Goal: Information Seeking & Learning: Learn about a topic

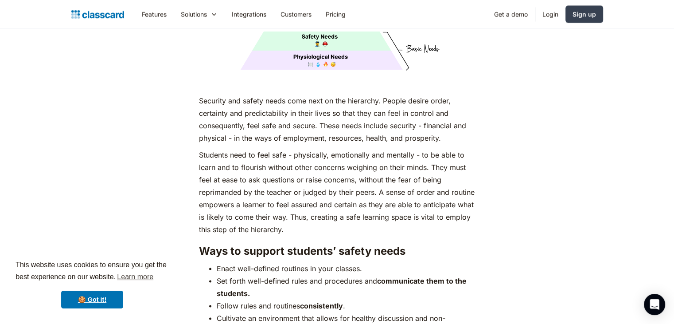
scroll to position [1643, 0]
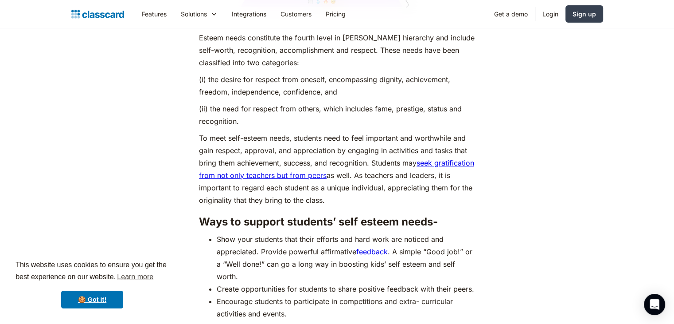
scroll to position [3133, 0]
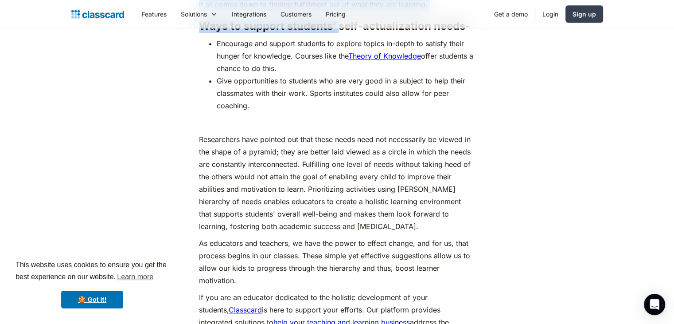
scroll to position [3998, 0]
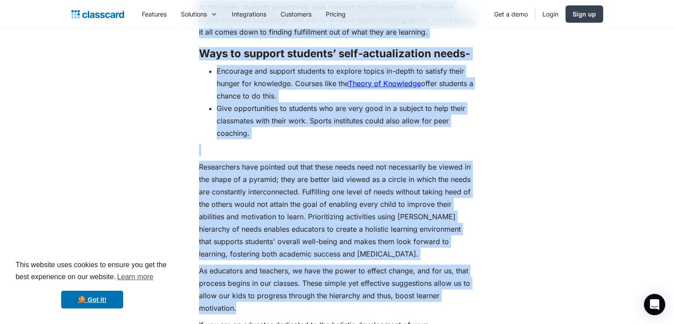
drag, startPoint x: 201, startPoint y: 70, endPoint x: 347, endPoint y: 307, distance: 278.8
copy div "Lo ipsumd, si ame consec ad el seddoe tempor in utlabor etdo, ma aliquae adm ve…"
